Goal: Transaction & Acquisition: Purchase product/service

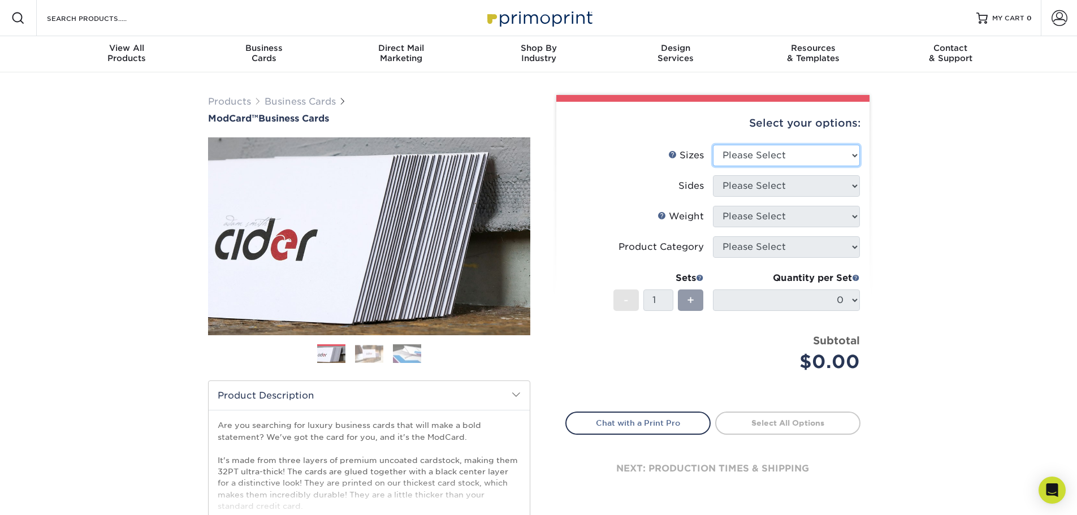
click at [787, 149] on select "Please Select 1.5" x 3.5" - Mini 1.75" x 3.5" - Mini 2" x 2" - Square 2" x 3" -…" at bounding box center [786, 155] width 147 height 21
select select "2.00x3.50"
click at [713, 145] on select "Please Select 1.5" x 3.5" - Mini 1.75" x 3.5" - Mini 2" x 2" - Square 2" x 3" -…" at bounding box center [786, 155] width 147 height 21
click at [757, 191] on select "Please Select Print Both Sides Print Front Only" at bounding box center [786, 185] width 147 height 21
select select "13abbda7-1d64-4f25-8bb2-c179b224825d"
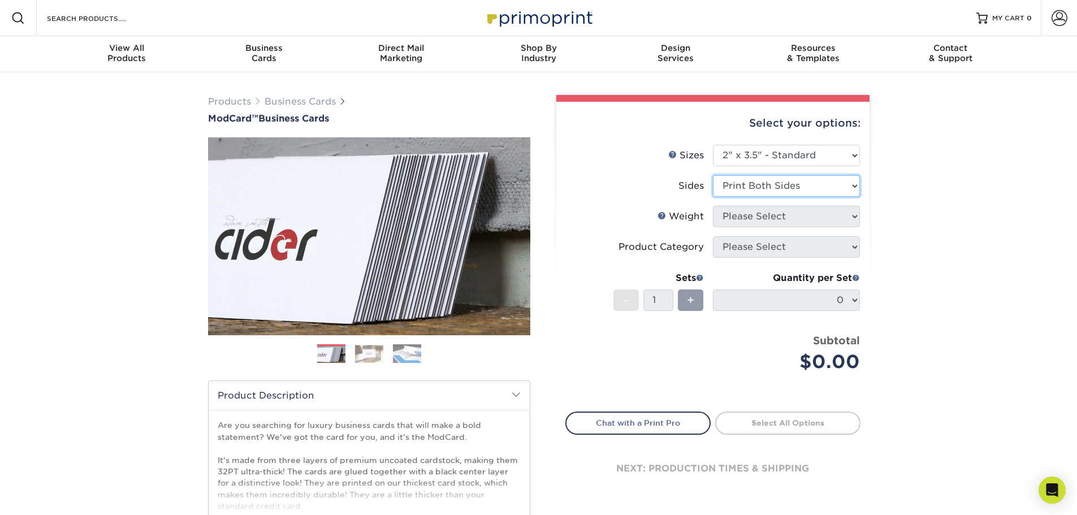
click at [713, 175] on select "Please Select Print Both Sides Print Front Only" at bounding box center [786, 185] width 147 height 21
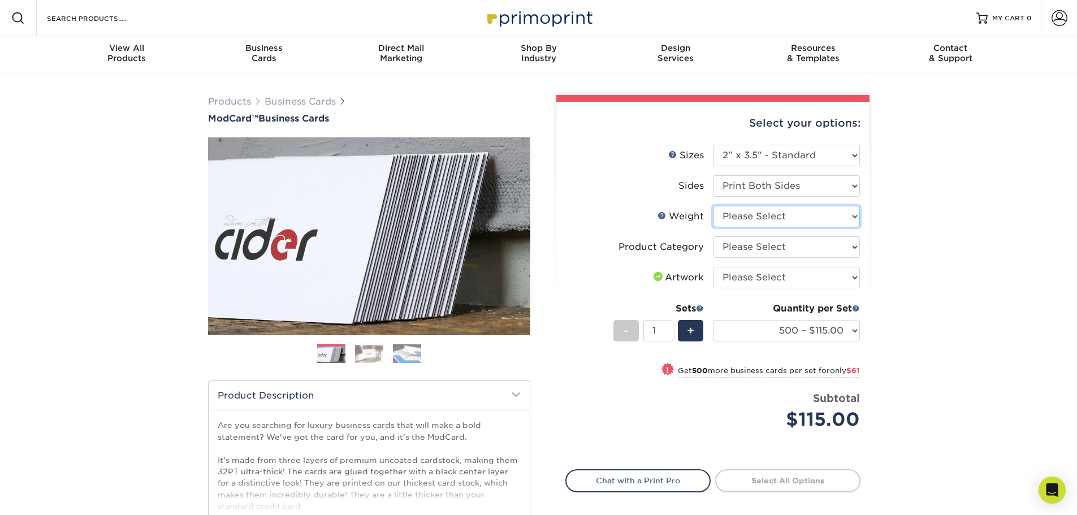
click at [754, 216] on select "Please Select 32PTUCBLK" at bounding box center [786, 216] width 147 height 21
select select "32PTUCBLK"
click at [713, 206] on select "Please Select 32PTUCBLK" at bounding box center [786, 216] width 147 height 21
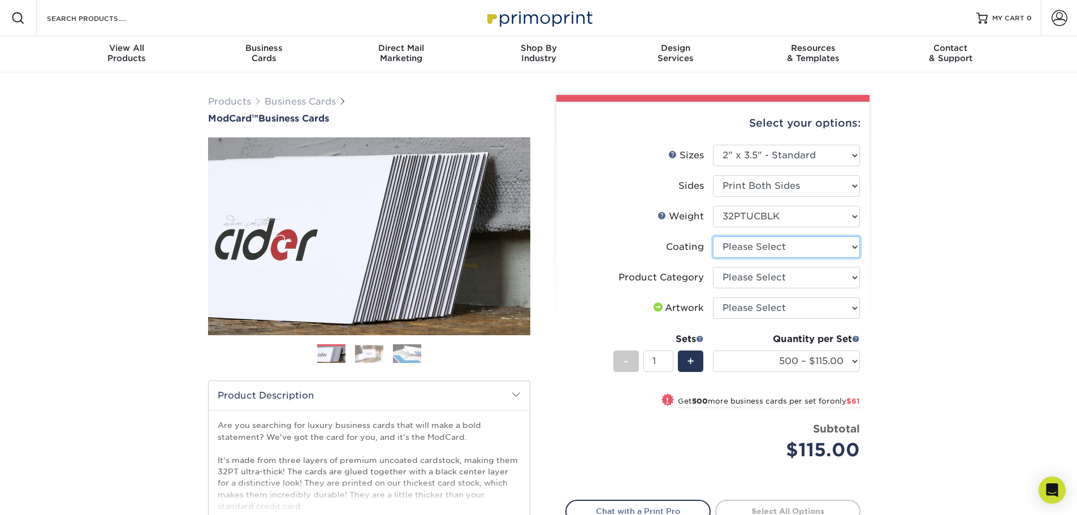
click at [784, 248] on select at bounding box center [786, 246] width 147 height 21
select select "3e7618de-abca-4bda-9f97-8b9129e913d8"
click at [713, 236] on select at bounding box center [786, 246] width 147 height 21
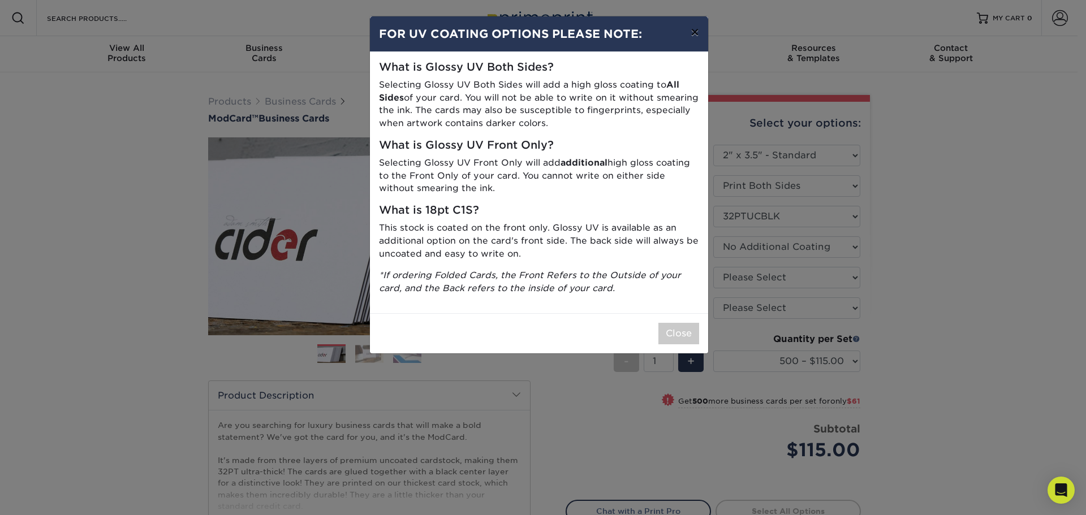
click at [692, 33] on button "×" at bounding box center [695, 32] width 26 height 32
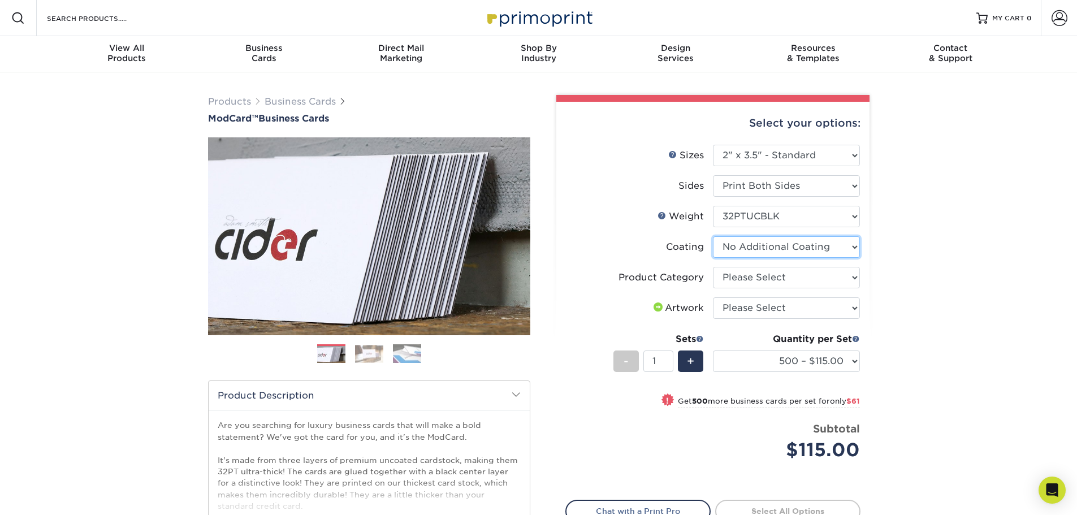
click at [766, 245] on select at bounding box center [786, 246] width 147 height 21
click at [762, 280] on select "Please Select Business Cards" at bounding box center [786, 277] width 147 height 21
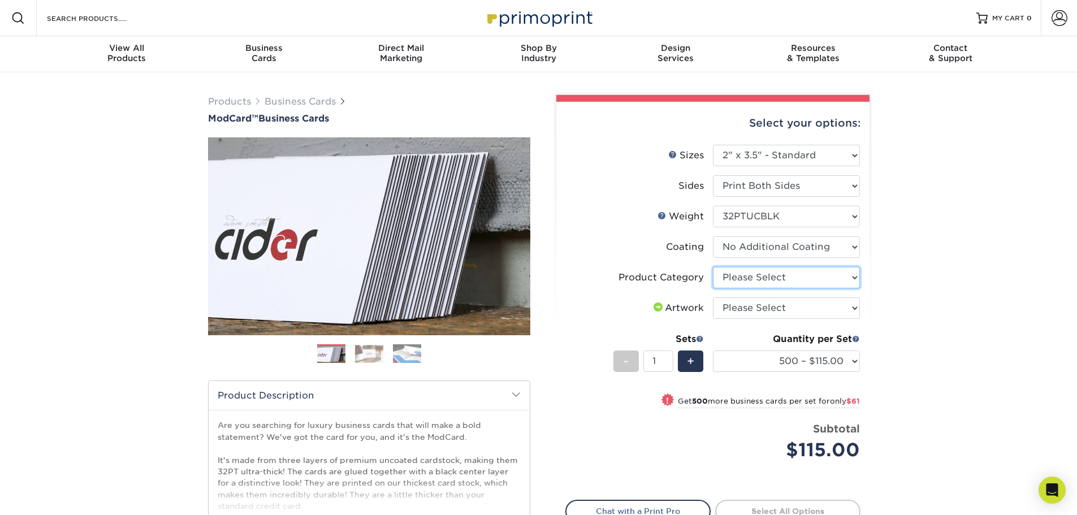
select select "3b5148f1-0588-4f88-a218-97bcfdce65c1"
click at [713, 267] on select "Please Select Business Cards" at bounding box center [786, 277] width 147 height 21
click at [747, 309] on select "Please Select I will upload files I need a design - $100" at bounding box center [786, 307] width 147 height 21
select select "upload"
click at [713, 297] on select "Please Select I will upload files I need a design - $100" at bounding box center [786, 307] width 147 height 21
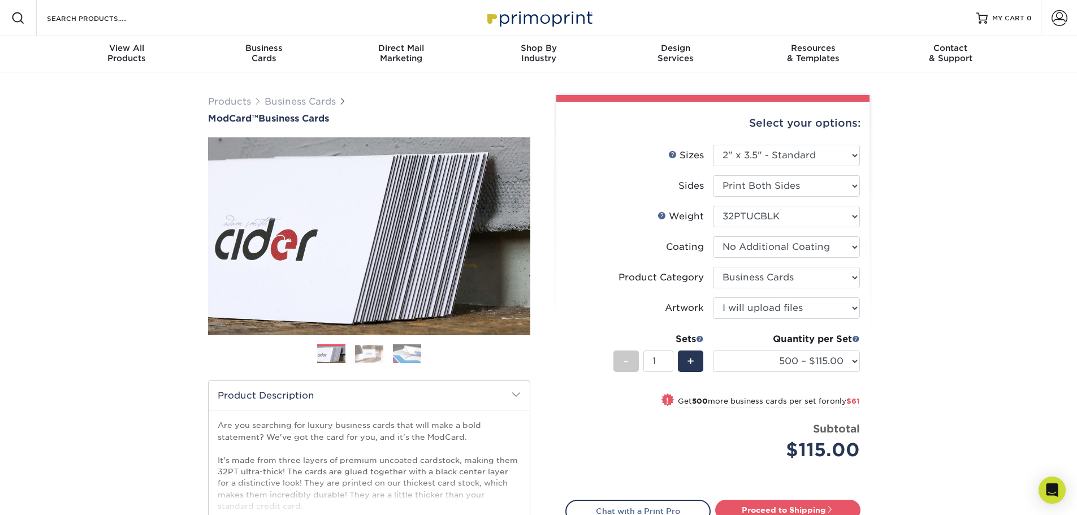
click at [904, 287] on div "Products Business Cards ModCard™ Business Cards Previous Next" at bounding box center [538, 374] width 1077 height 604
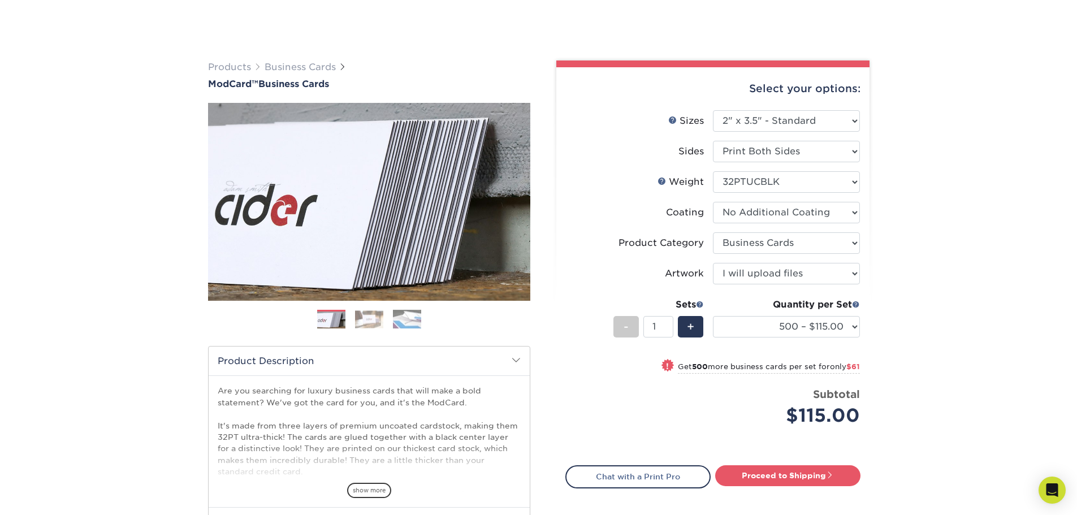
scroll to position [170, 0]
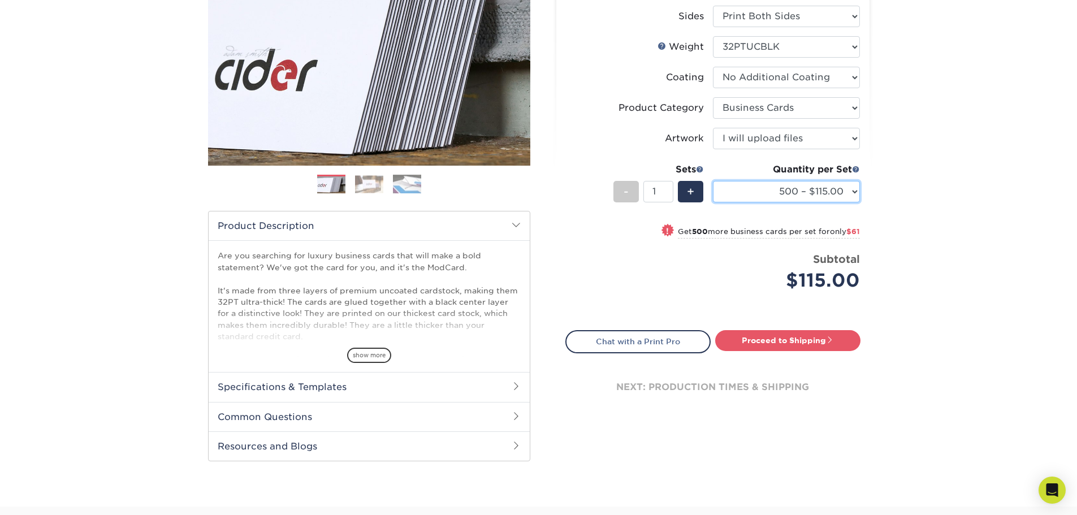
click at [804, 187] on select "500 – $115.00 1000 – $176.00" at bounding box center [786, 191] width 147 height 21
